Goal: Task Accomplishment & Management: Manage account settings

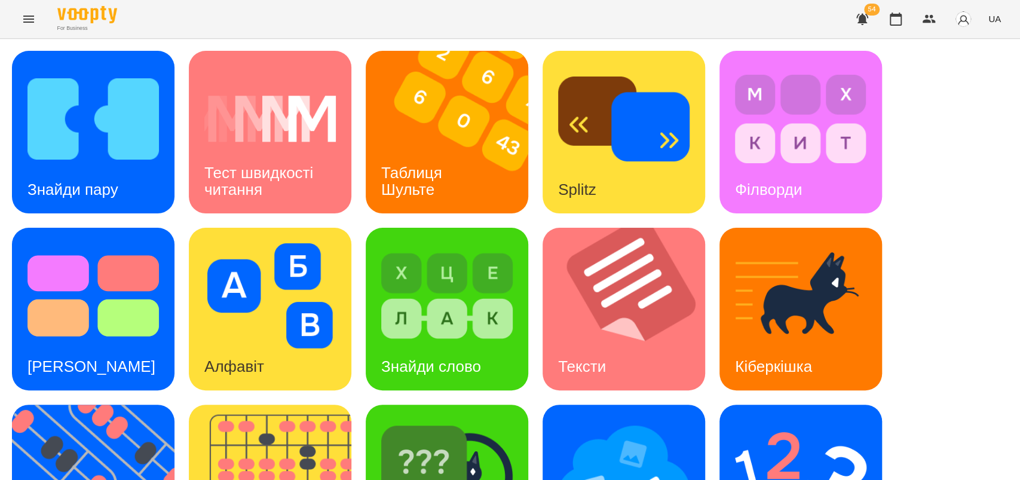
scroll to position [276, 0]
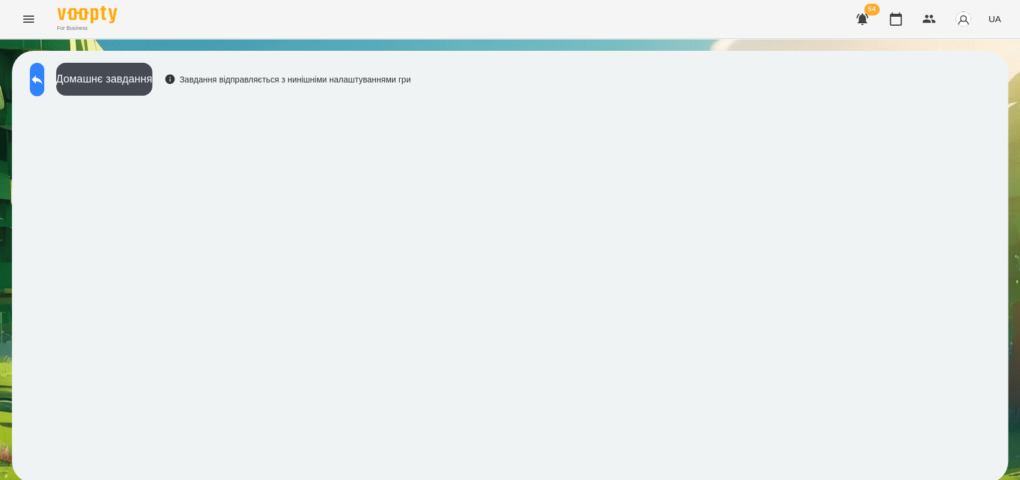
click at [44, 84] on icon at bounding box center [37, 79] width 14 height 14
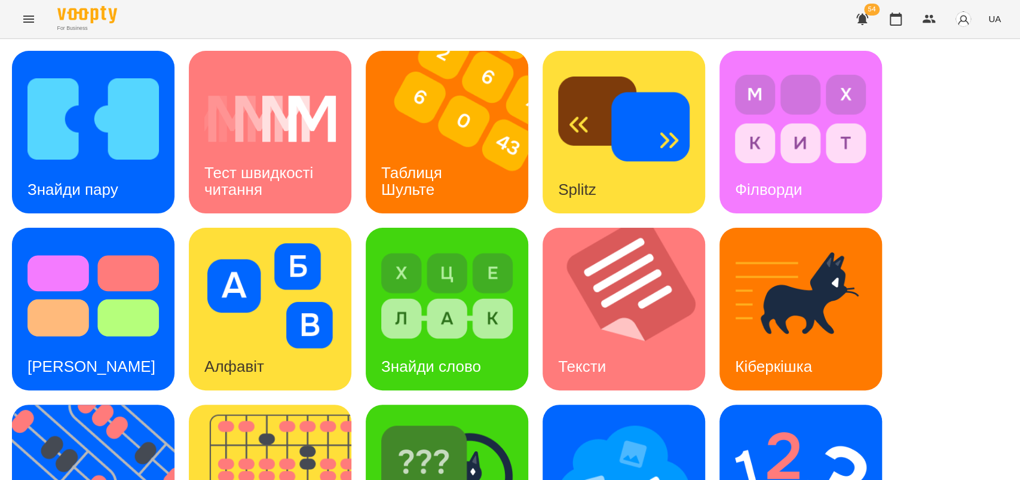
scroll to position [276, 0]
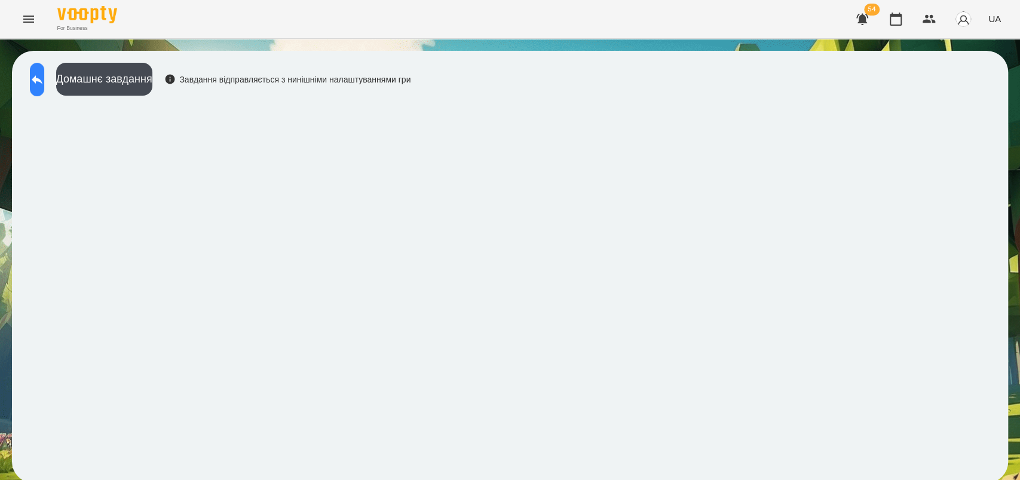
click at [42, 79] on icon at bounding box center [37, 79] width 11 height 9
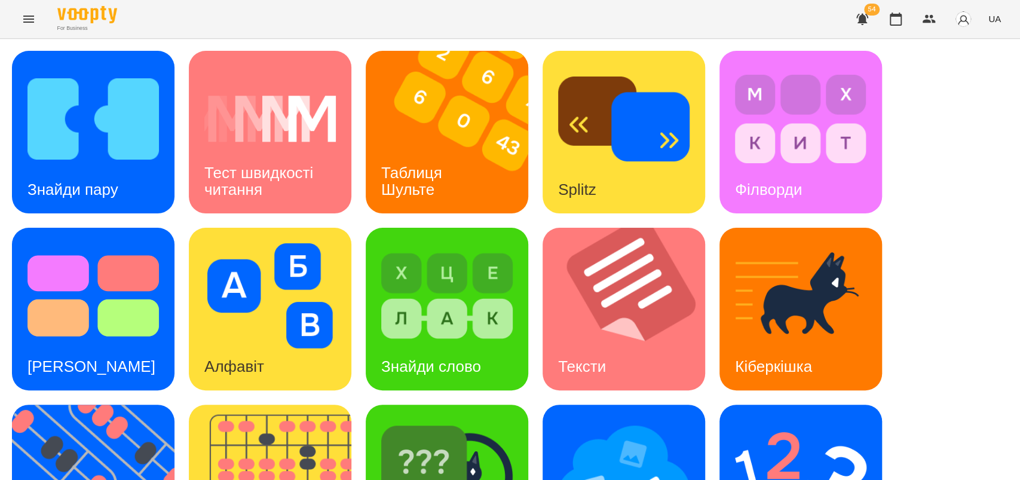
scroll to position [276, 0]
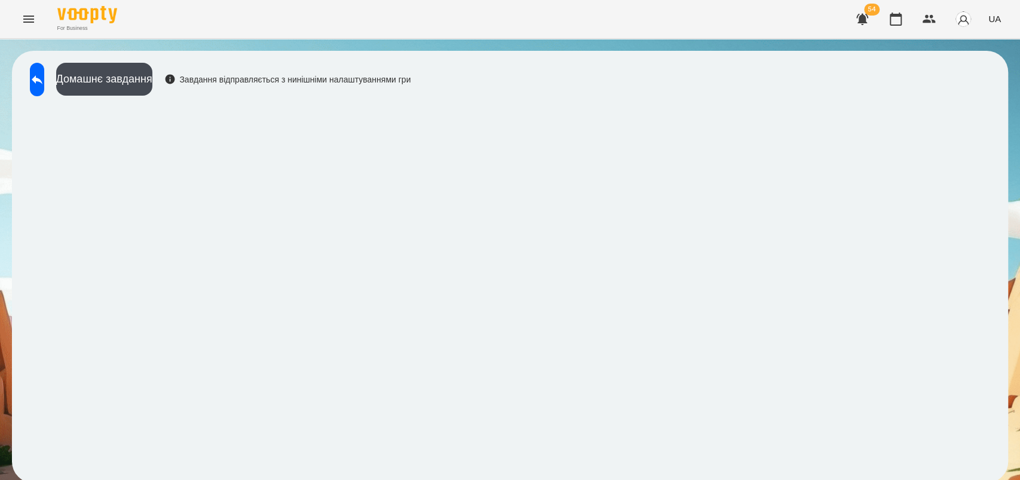
scroll to position [2, 0]
click at [44, 79] on icon at bounding box center [37, 79] width 14 height 14
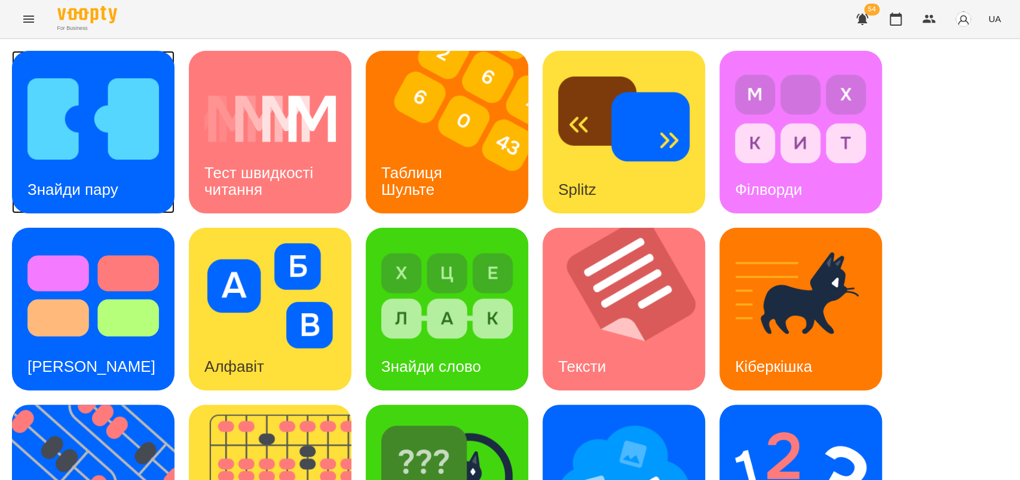
click at [105, 185] on h3 "Знайди пару" at bounding box center [72, 189] width 91 height 18
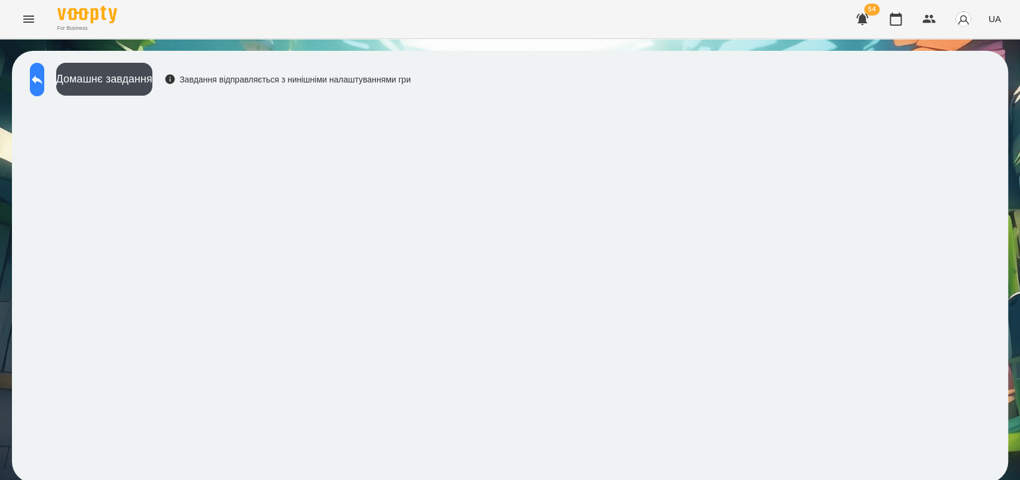
click at [44, 84] on icon at bounding box center [37, 79] width 14 height 14
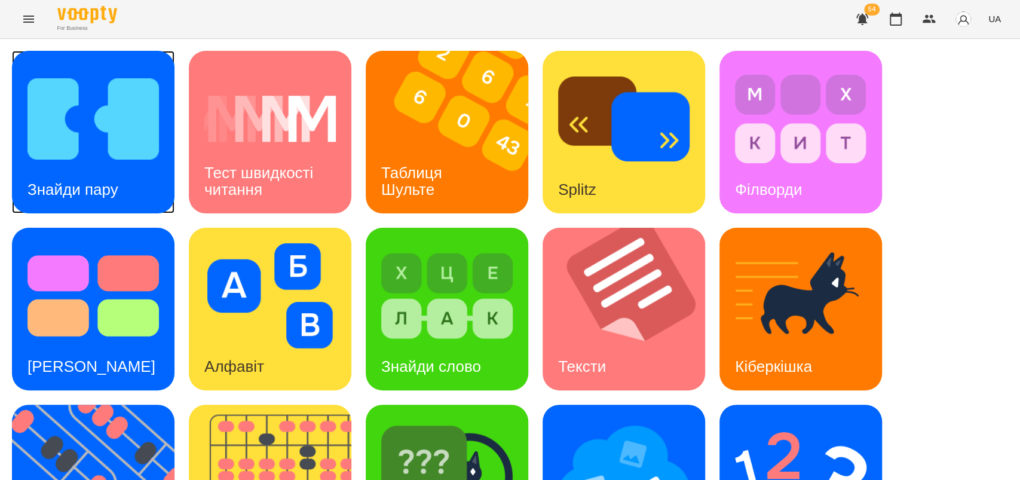
click at [59, 164] on img at bounding box center [92, 118] width 131 height 105
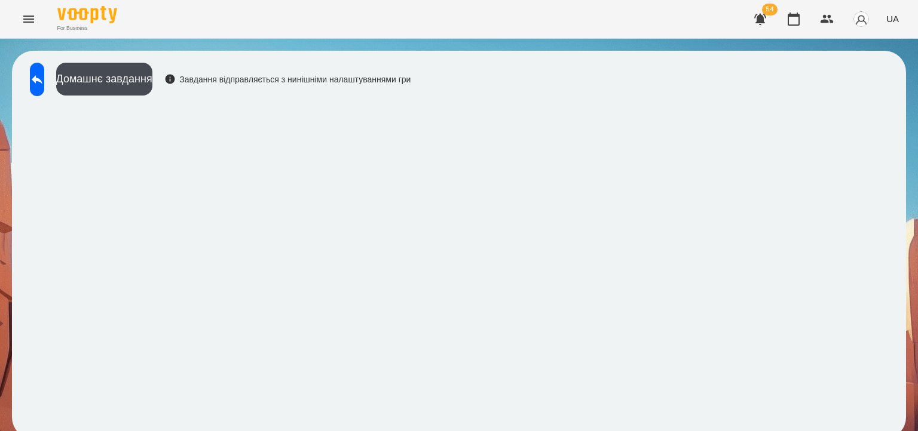
scroll to position [7, 0]
click at [44, 74] on icon at bounding box center [37, 79] width 14 height 14
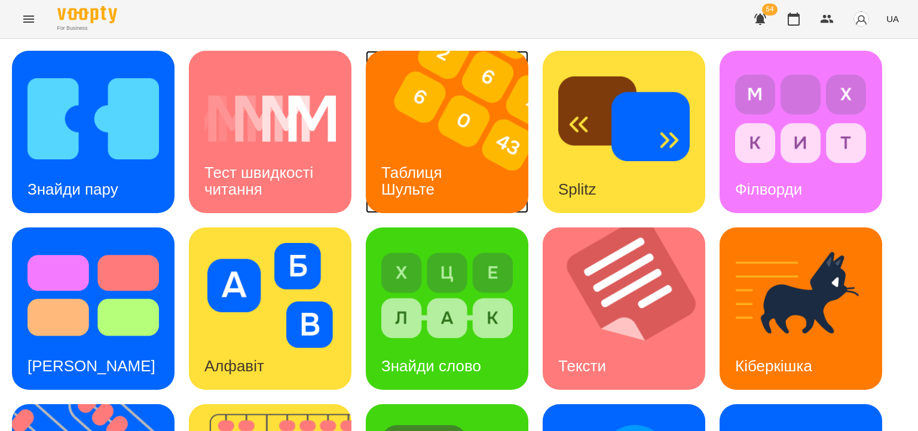
click at [429, 170] on h3 "Таблиця Шульте" at bounding box center [413, 181] width 65 height 34
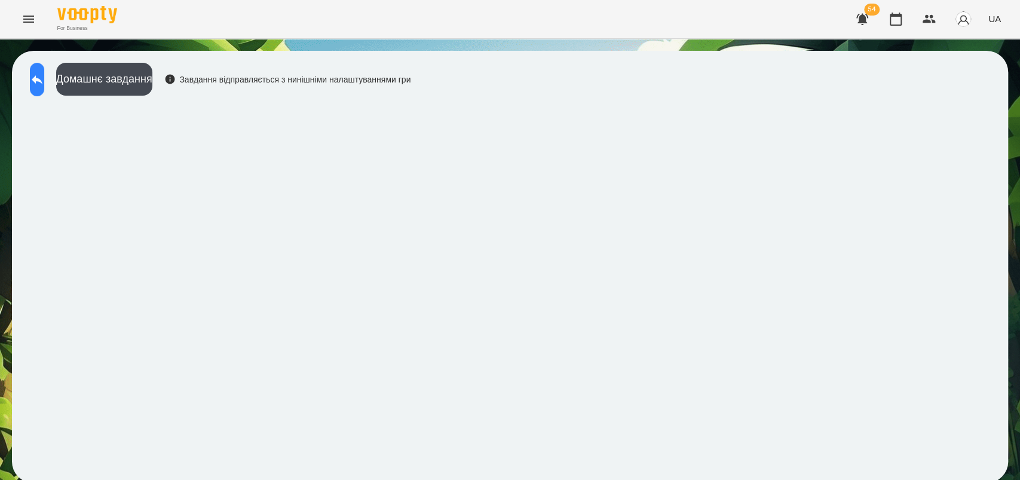
click at [42, 79] on icon at bounding box center [37, 79] width 11 height 9
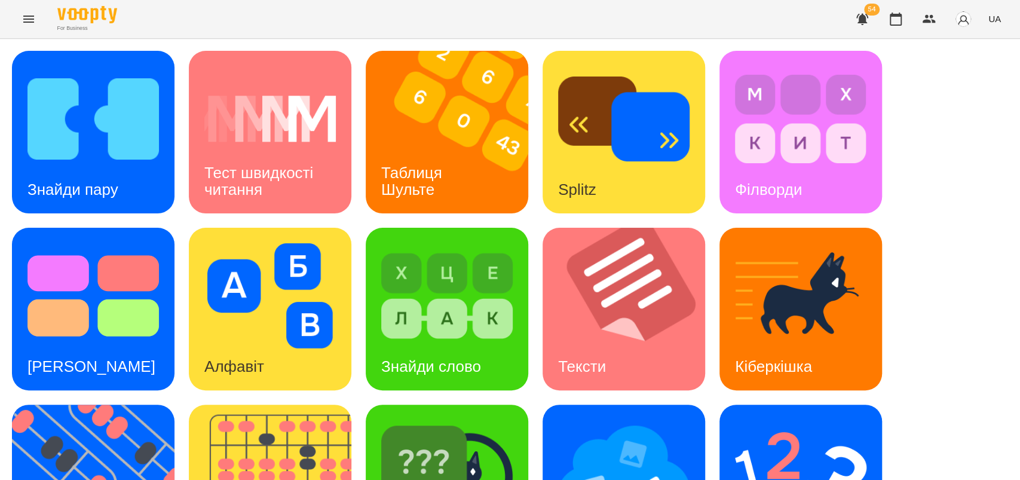
scroll to position [276, 0]
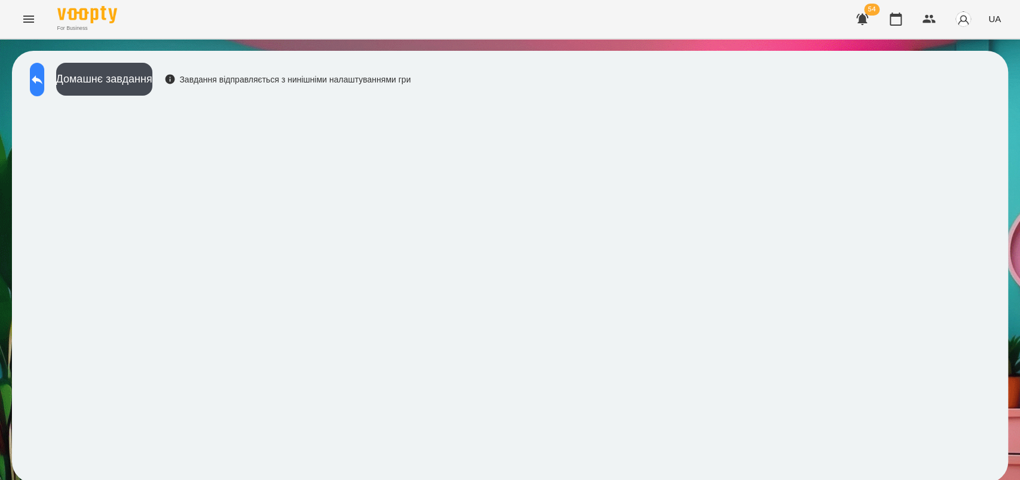
click at [44, 84] on icon at bounding box center [37, 79] width 14 height 14
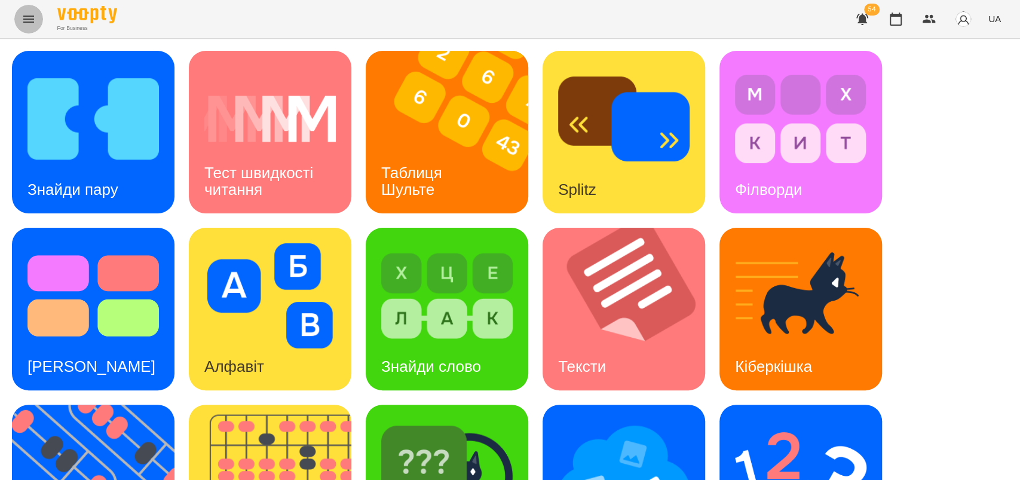
click at [32, 14] on icon "Menu" at bounding box center [29, 19] width 14 height 14
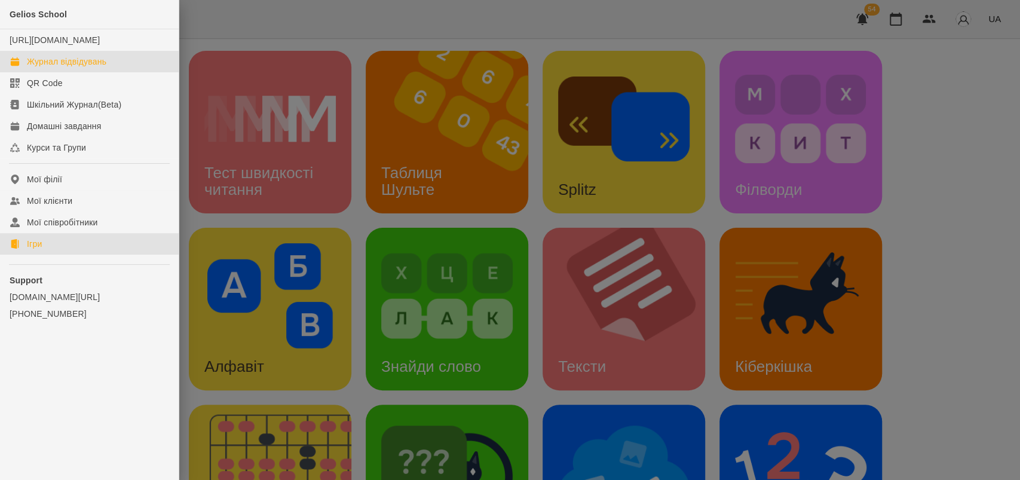
click at [79, 68] on div "Журнал відвідувань" at bounding box center [66, 62] width 79 height 12
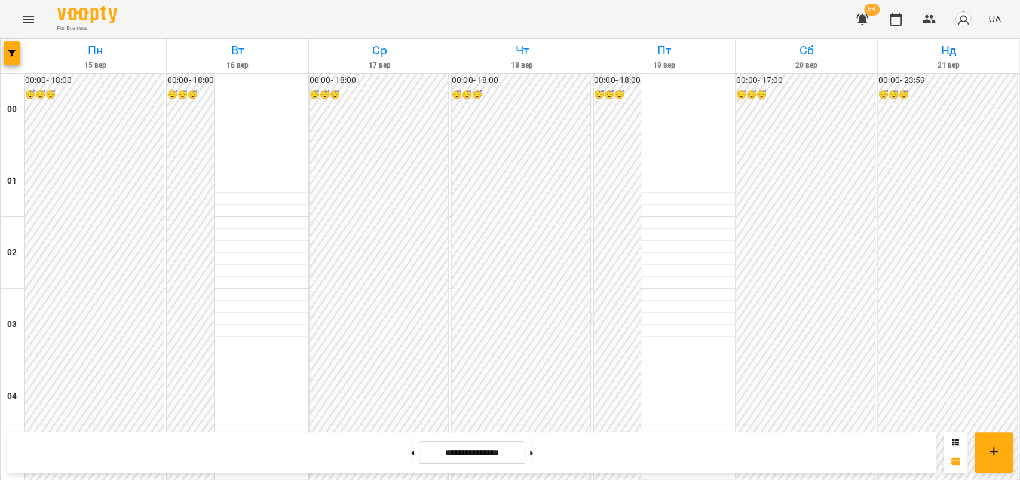
scroll to position [1213, 0]
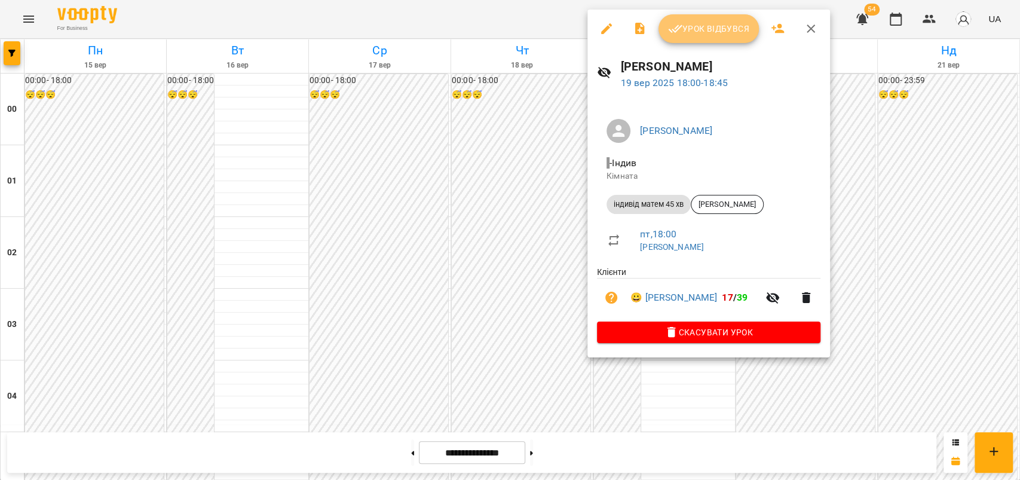
click at [706, 27] on span "Урок відбувся" at bounding box center [708, 29] width 81 height 14
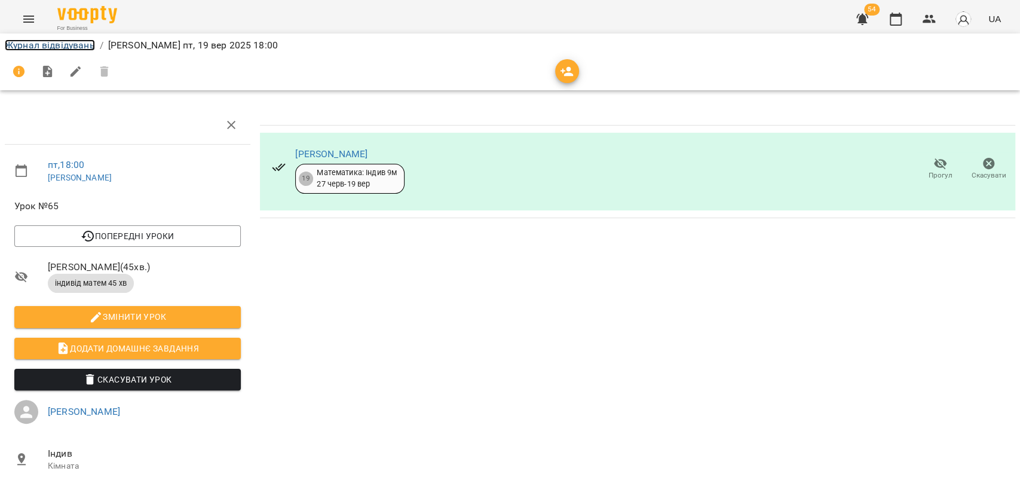
click at [85, 44] on link "Журнал відвідувань" at bounding box center [50, 44] width 90 height 11
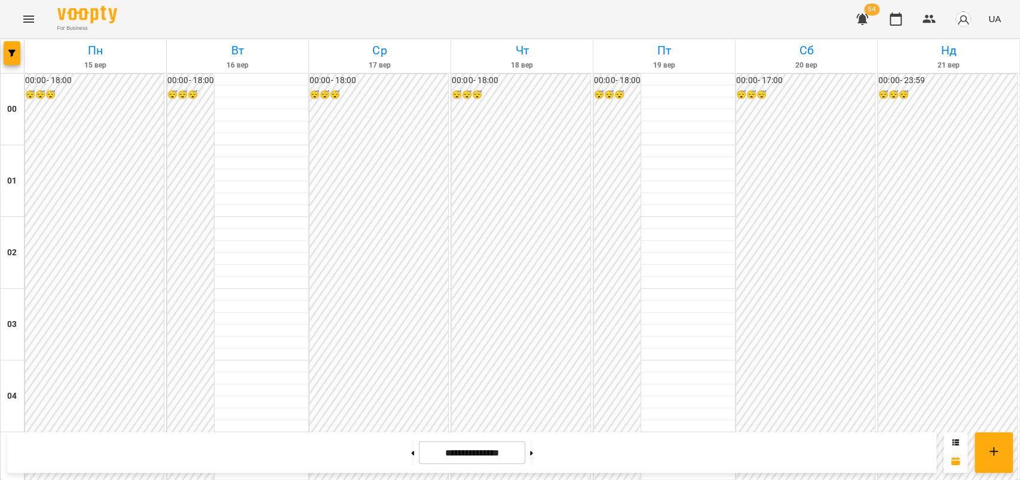
scroll to position [1027, 0]
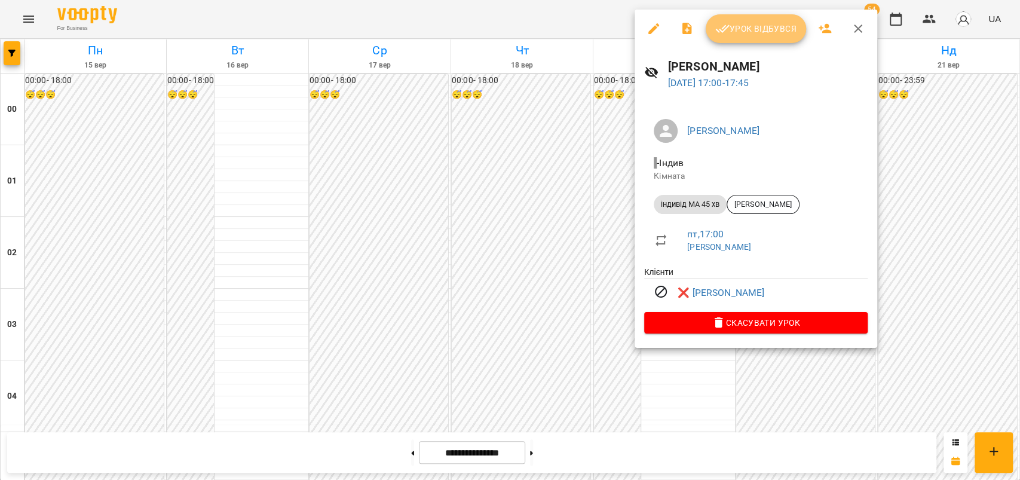
click at [754, 22] on span "Урок відбувся" at bounding box center [755, 29] width 81 height 14
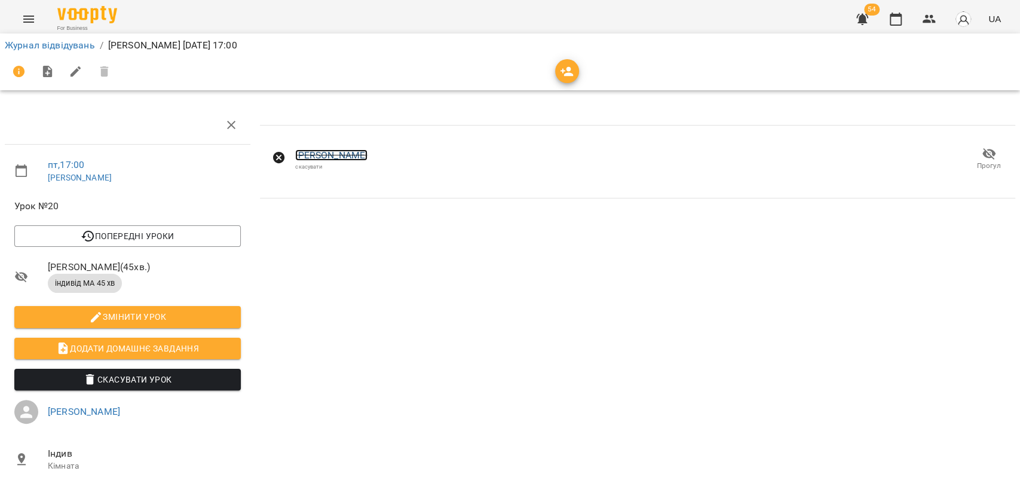
click at [327, 155] on link "[PERSON_NAME]" at bounding box center [331, 154] width 72 height 11
click at [53, 45] on link "Журнал відвідувань" at bounding box center [50, 44] width 90 height 11
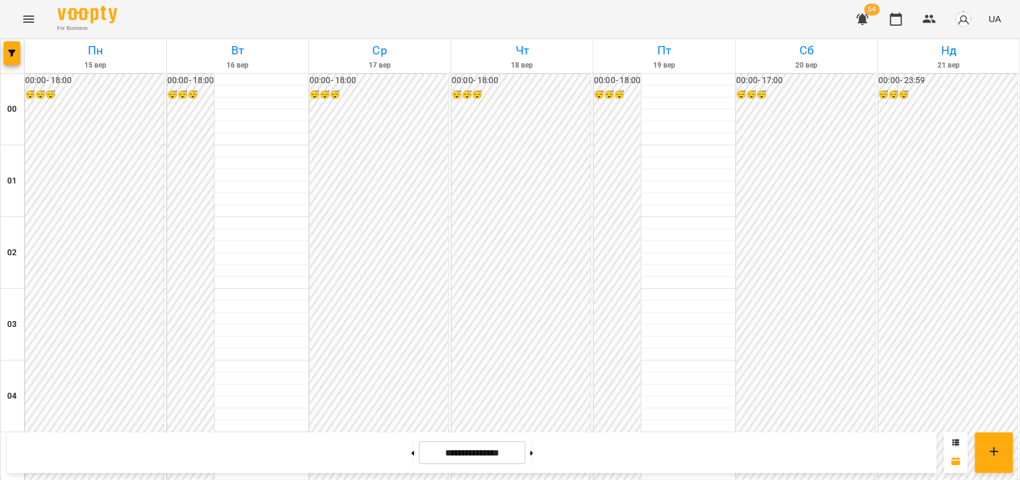
scroll to position [1210, 0]
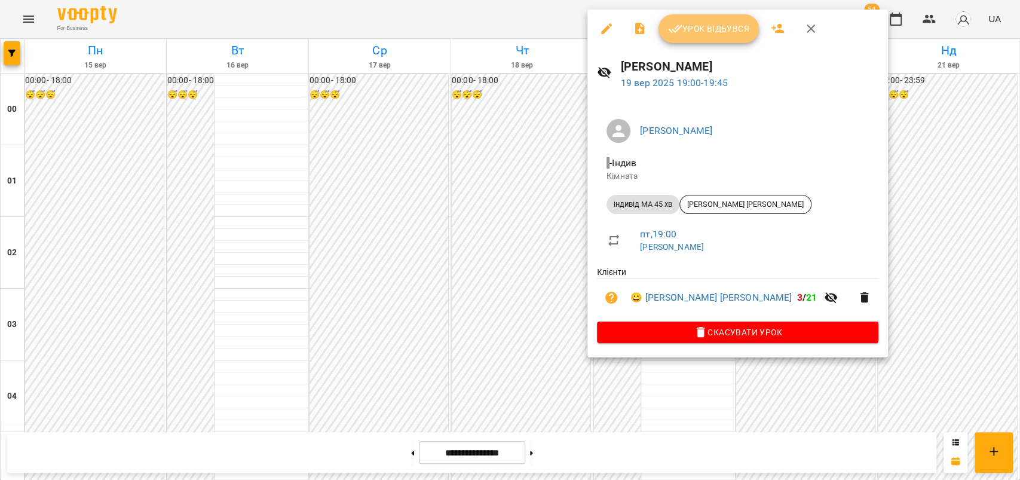
click at [714, 29] on span "Урок відбувся" at bounding box center [708, 29] width 81 height 14
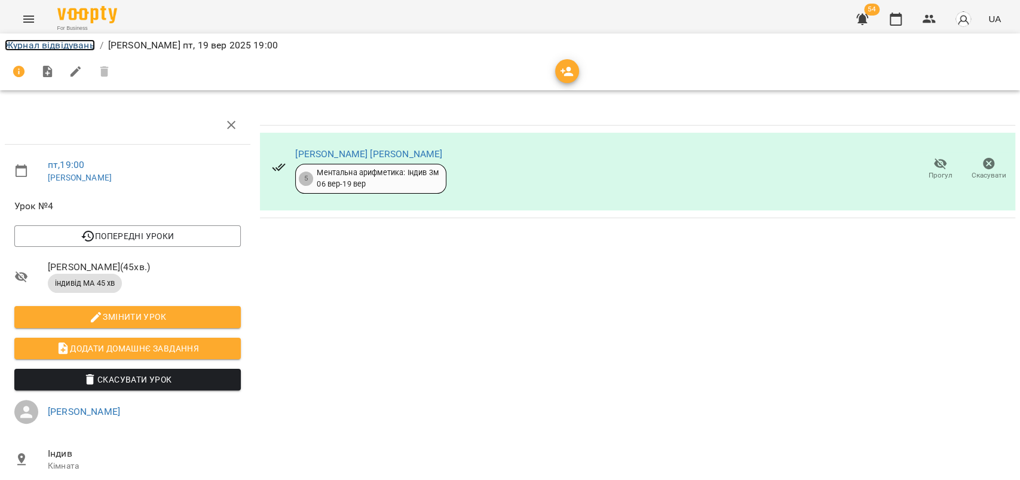
click at [60, 45] on link "Журнал відвідувань" at bounding box center [50, 44] width 90 height 11
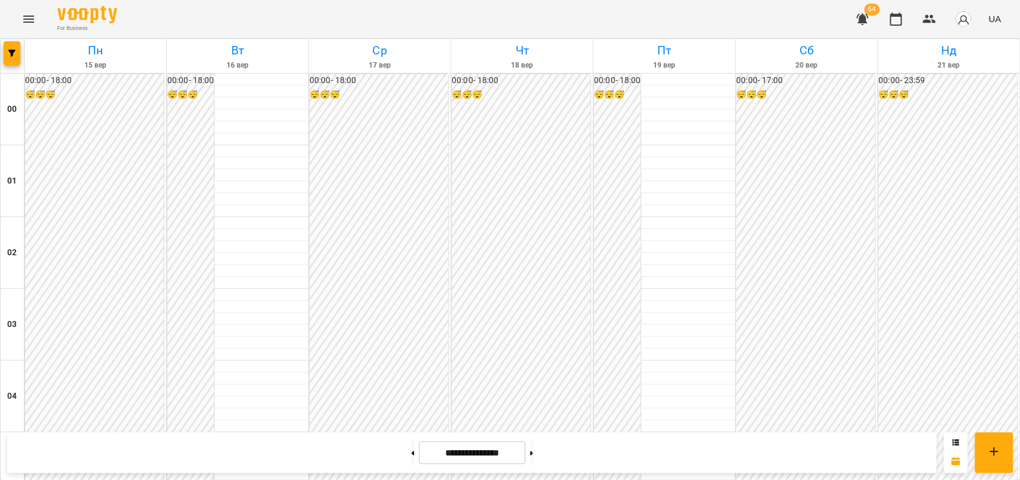
scroll to position [1173, 0]
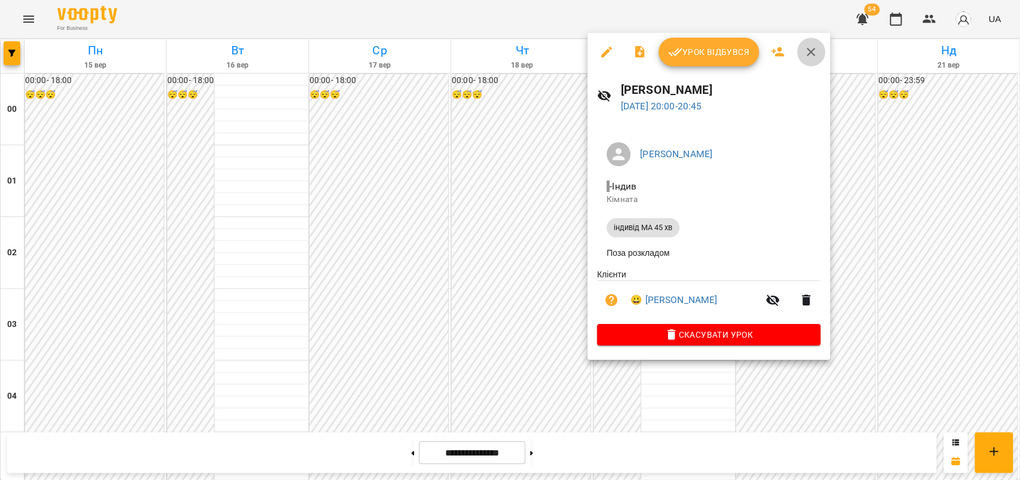
click at [808, 49] on icon "button" at bounding box center [810, 52] width 8 height 8
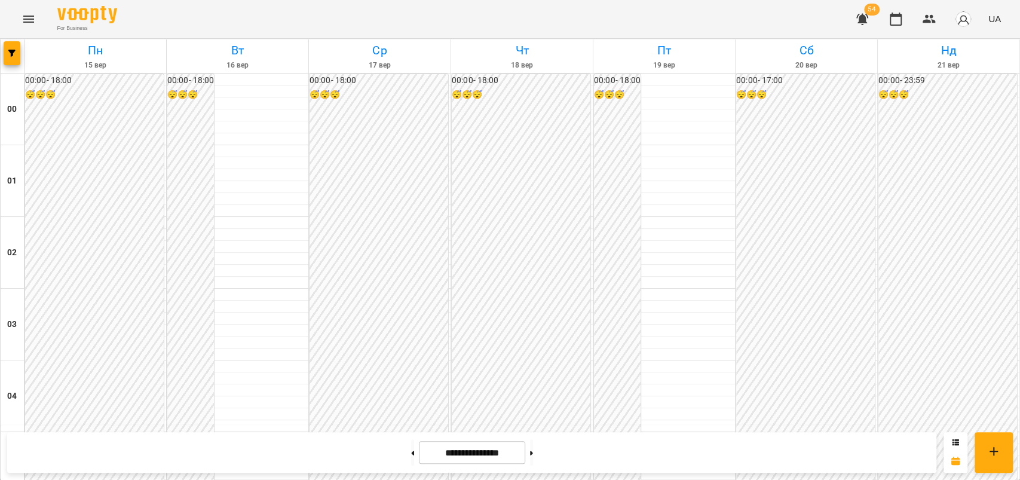
scroll to position [1355, 0]
